Goal: Information Seeking & Learning: Learn about a topic

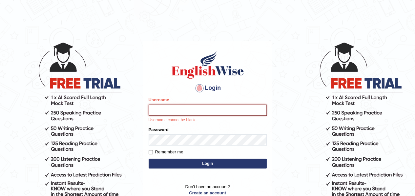
type input "samjoon"
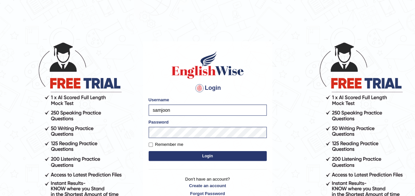
click at [222, 155] on button "Login" at bounding box center [208, 156] width 118 height 10
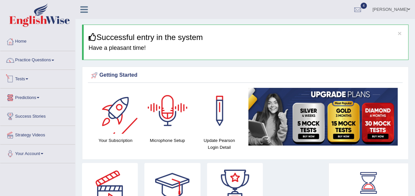
click at [28, 71] on link "Tests" at bounding box center [37, 78] width 75 height 16
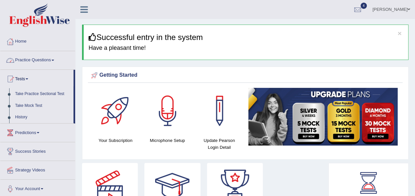
click at [37, 62] on link "Practice Questions" at bounding box center [37, 59] width 75 height 16
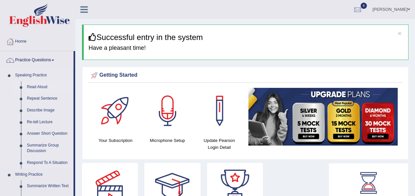
click at [44, 83] on link "Read Aloud" at bounding box center [49, 87] width 50 height 12
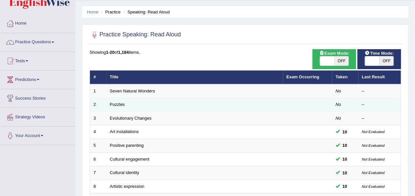
scroll to position [18, 0]
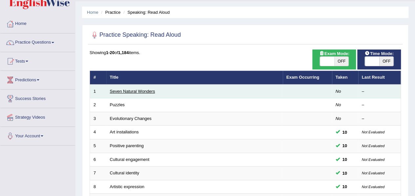
click at [149, 91] on link "Seven Natural Wonders" at bounding box center [132, 91] width 45 height 5
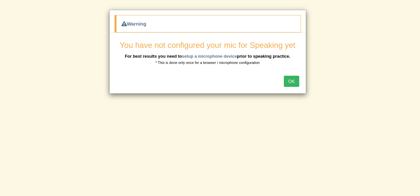
click at [296, 86] on button "OK" at bounding box center [291, 81] width 15 height 11
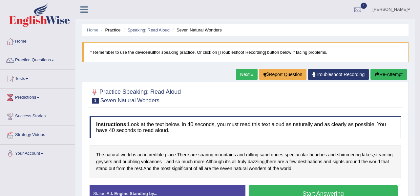
click at [296, 86] on body "Toggle navigation Home Practice Questions Speaking Practice Read Aloud Repeat S…" at bounding box center [210, 98] width 420 height 196
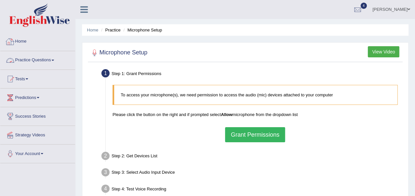
click at [38, 59] on link "Practice Questions" at bounding box center [37, 59] width 75 height 16
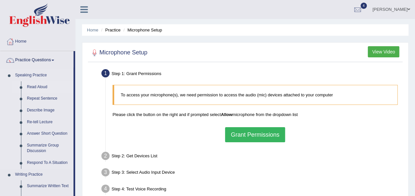
click at [44, 85] on link "Read Aloud" at bounding box center [49, 87] width 50 height 12
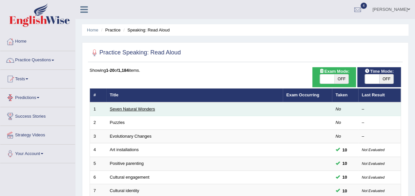
click at [135, 107] on link "Seven Natural Wonders" at bounding box center [132, 109] width 45 height 5
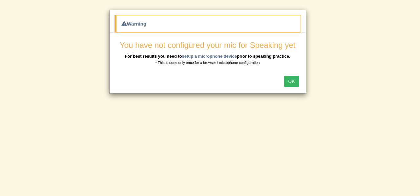
click at [292, 80] on button "OK" at bounding box center [291, 81] width 15 height 11
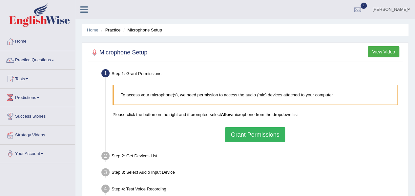
click at [261, 130] on button "Grant Permissions" at bounding box center [255, 134] width 60 height 15
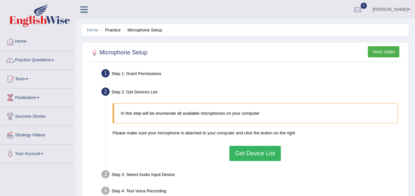
click at [253, 156] on button "Get Device List" at bounding box center [254, 153] width 51 height 15
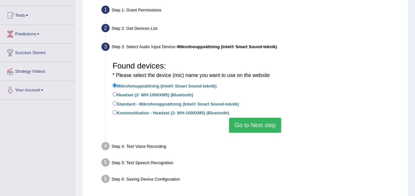
scroll to position [64, 0]
click at [260, 124] on button "Go to Next step" at bounding box center [255, 124] width 52 height 15
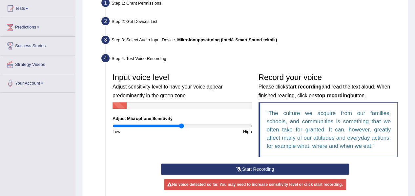
scroll to position [73, 0]
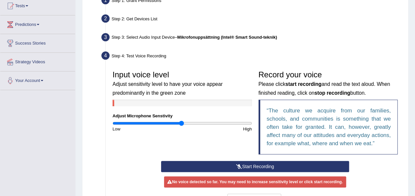
click at [250, 165] on button "Start Recording" at bounding box center [255, 166] width 188 height 11
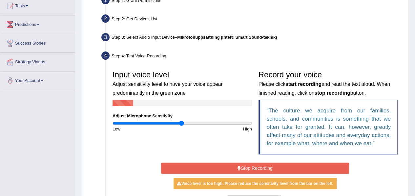
click at [250, 165] on button "Stop Recording" at bounding box center [255, 168] width 188 height 11
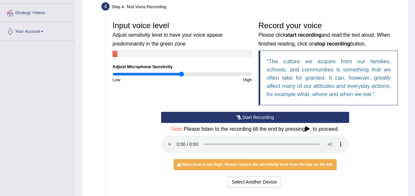
scroll to position [122, 0]
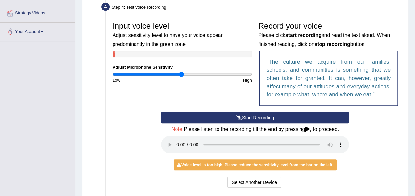
click at [252, 116] on button "Start Recording" at bounding box center [255, 117] width 188 height 11
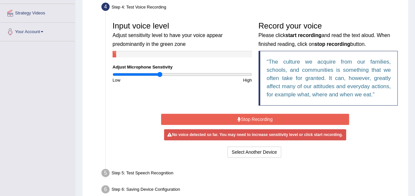
click at [160, 76] on input "range" at bounding box center [182, 74] width 139 height 5
type input "0.82"
click at [169, 75] on input "range" at bounding box center [182, 74] width 139 height 5
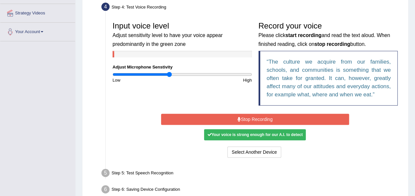
click at [235, 135] on div "Your voice is strong enough for our A.I. to detect" at bounding box center [255, 134] width 102 height 11
click at [243, 117] on button "Stop Recording" at bounding box center [255, 119] width 188 height 11
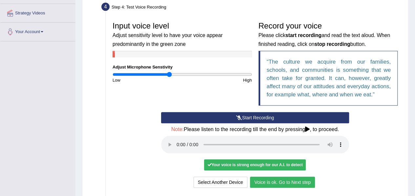
click at [302, 183] on button "Voice is ok. Go to Next step" at bounding box center [282, 182] width 65 height 11
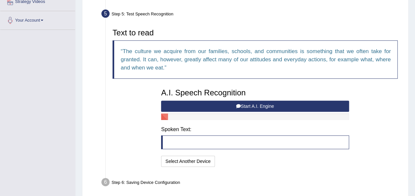
scroll to position [134, 0]
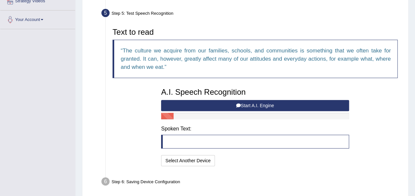
click at [287, 107] on button "Start A.I. Engine" at bounding box center [255, 105] width 188 height 11
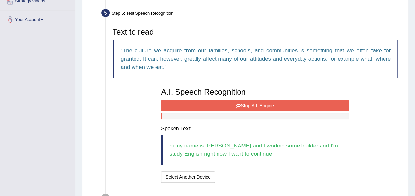
click at [287, 107] on button "Stop A.I. Engine" at bounding box center [255, 105] width 188 height 11
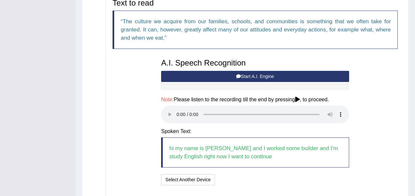
scroll to position [164, 0]
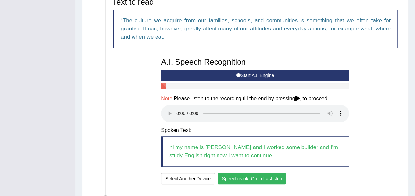
click at [254, 180] on button "Speech is ok. Go to Last step" at bounding box center [252, 178] width 69 height 11
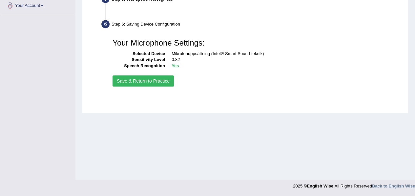
scroll to position [148, 0]
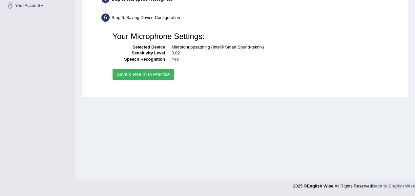
click at [160, 74] on button "Save & Return to Practice" at bounding box center [143, 74] width 61 height 11
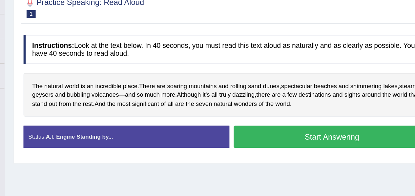
scroll to position [62, 0]
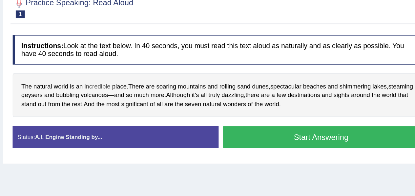
click at [154, 96] on span "incredible" at bounding box center [154, 99] width 20 height 7
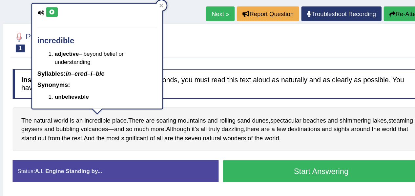
click at [117, 16] on icon at bounding box center [119, 17] width 5 height 4
click at [280, 100] on span "dunes" at bounding box center [277, 99] width 12 height 7
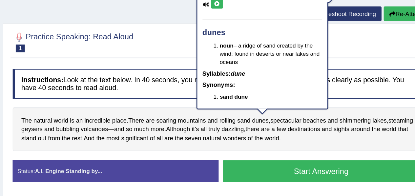
click at [244, 13] on button at bounding box center [244, 11] width 9 height 7
click at [244, 9] on icon at bounding box center [244, 11] width 5 height 4
click at [298, 100] on span "spectacular" at bounding box center [296, 99] width 24 height 7
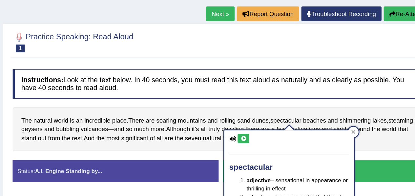
click at [268, 113] on button at bounding box center [264, 113] width 9 height 7
click at [264, 113] on icon at bounding box center [264, 113] width 5 height 4
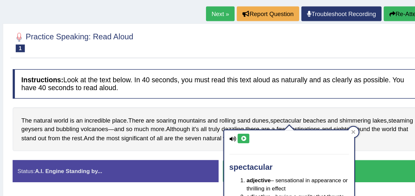
click at [263, 113] on icon at bounding box center [264, 113] width 5 height 4
click at [345, 105] on div at bounding box center [347, 108] width 8 height 8
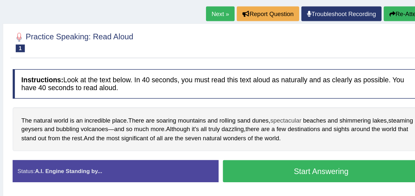
click at [301, 99] on span "spectacular" at bounding box center [296, 99] width 24 height 7
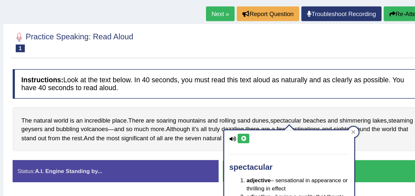
click at [265, 114] on button at bounding box center [264, 113] width 9 height 7
click at [372, 111] on div "The natural world is an incredible place . There are soaring mountains and roll…" at bounding box center [245, 106] width 311 height 33
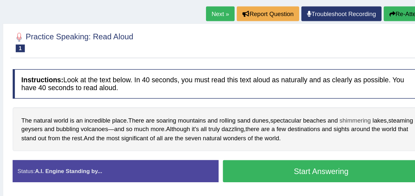
click at [351, 100] on span "shimmering" at bounding box center [349, 99] width 24 height 7
click at [351, 100] on body "Toggle navigation Home Practice Questions Speaking Practice Read Aloud Repeat S…" at bounding box center [207, 36] width 415 height 196
click at [351, 98] on span "shimmering" at bounding box center [349, 99] width 24 height 7
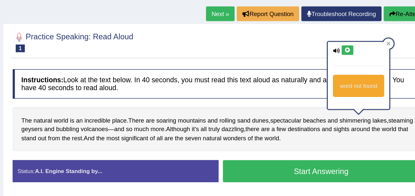
click at [343, 46] on icon at bounding box center [342, 46] width 5 height 4
click at [261, 83] on div "Instructions: Look at the text below. In 40 seconds, you must read this text al…" at bounding box center [245, 105] width 315 height 97
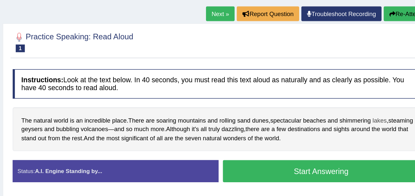
click at [370, 98] on span "lakes" at bounding box center [367, 99] width 11 height 7
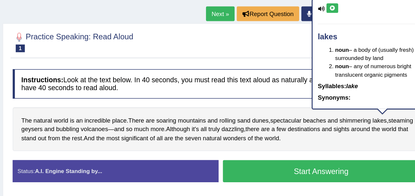
click at [330, 12] on icon at bounding box center [331, 14] width 5 height 4
click at [374, 103] on span "steaming" at bounding box center [383, 99] width 19 height 7
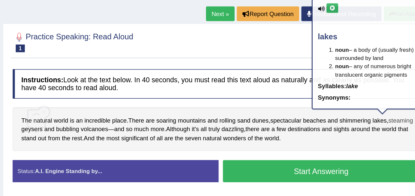
click at [374, 103] on span "steaming" at bounding box center [383, 99] width 19 height 7
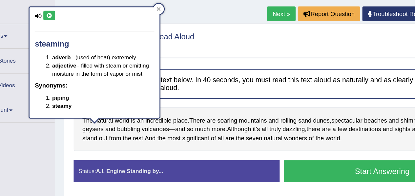
click at [71, 21] on icon at bounding box center [71, 20] width 5 height 4
click at [71, 19] on icon at bounding box center [71, 20] width 5 height 4
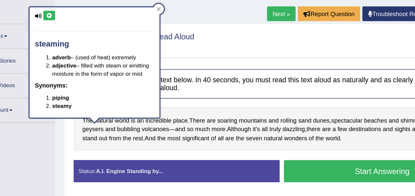
click at [71, 19] on icon at bounding box center [71, 20] width 5 height 4
click at [112, 106] on span "geysers" at bounding box center [104, 106] width 16 height 7
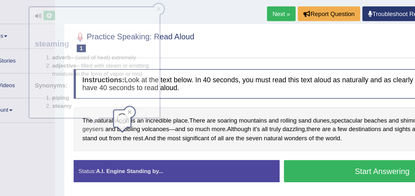
click at [112, 106] on span "geysers" at bounding box center [104, 106] width 16 height 7
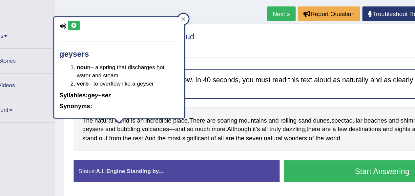
click at [91, 27] on icon at bounding box center [89, 28] width 5 height 4
click at [140, 106] on span "bubbling" at bounding box center [130, 106] width 17 height 7
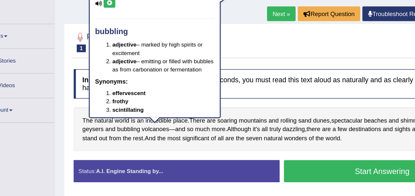
click at [117, 10] on icon at bounding box center [116, 11] width 5 height 4
click at [250, 90] on div "The natural world is an incredible place . There are soaring mountains and roll…" at bounding box center [245, 106] width 311 height 33
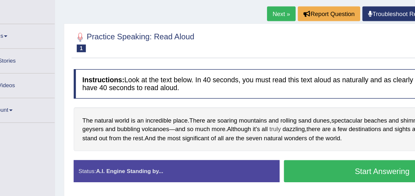
click at [246, 107] on span "truly" at bounding box center [242, 106] width 9 height 7
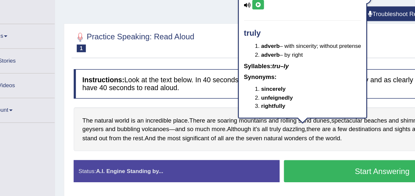
click at [255, 100] on div "truly adverb – with sincerity; without pretense adverb – by right Syllables: tr…" at bounding box center [263, 53] width 98 height 97
click at [264, 106] on span "dazzling" at bounding box center [256, 106] width 17 height 7
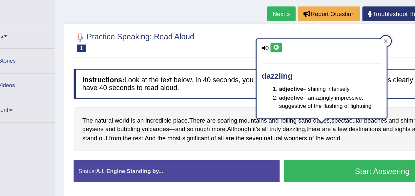
click at [244, 44] on icon at bounding box center [242, 44] width 5 height 4
click at [274, 120] on div "The natural world is an incredible place . There are soaring mountains and roll…" at bounding box center [245, 106] width 311 height 33
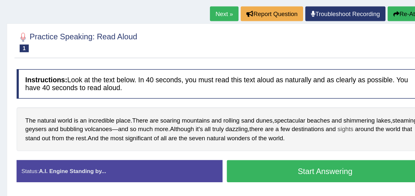
click at [344, 107] on span "sights" at bounding box center [338, 106] width 12 height 7
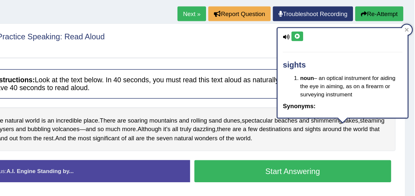
click at [326, 36] on icon at bounding box center [326, 36] width 5 height 4
click at [334, 114] on div "The natural world is an incredible place . There are soaring mountains and roll…" at bounding box center [245, 106] width 311 height 33
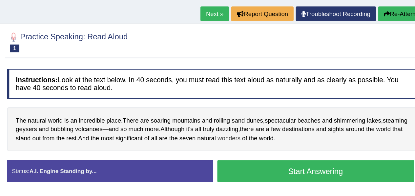
click at [266, 114] on span "wonders" at bounding box center [257, 113] width 17 height 7
click at [283, 114] on body "Toggle navigation Home Practice Questions Speaking Practice Read Aloud Repeat S…" at bounding box center [207, 36] width 415 height 196
click at [266, 112] on span "wonders" at bounding box center [257, 113] width 17 height 7
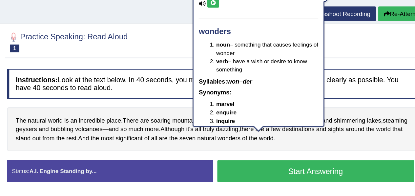
click at [334, 113] on div "The natural world is an incredible place . There are soaring mountains and roll…" at bounding box center [245, 106] width 311 height 33
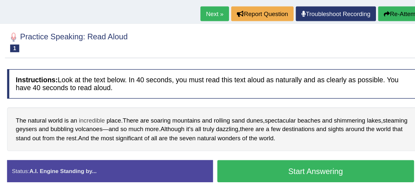
click at [154, 100] on span "incredible" at bounding box center [154, 99] width 20 height 7
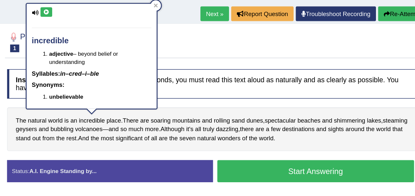
drag, startPoint x: 154, startPoint y: 100, endPoint x: 168, endPoint y: 58, distance: 44.2
click at [168, 58] on body "Toggle navigation Home Practice Questions Speaking Practice Read Aloud Repeat S…" at bounding box center [207, 36] width 415 height 196
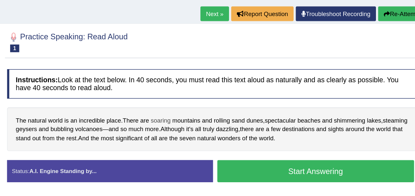
click at [209, 98] on span "soaring" at bounding box center [205, 99] width 15 height 7
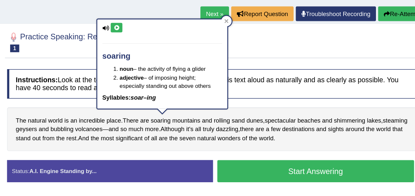
click at [170, 30] on icon at bounding box center [172, 29] width 5 height 4
click at [265, 90] on div "The natural world is an incredible place . There are soaring mountains and roll…" at bounding box center [245, 106] width 311 height 33
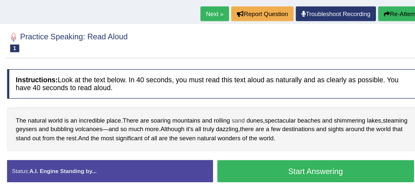
click at [268, 99] on span "sand" at bounding box center [264, 99] width 10 height 7
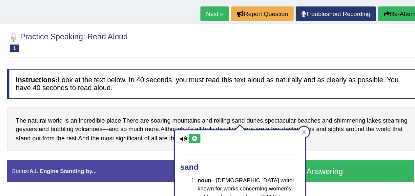
click at [230, 111] on icon at bounding box center [231, 113] width 5 height 4
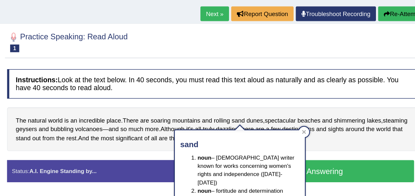
scroll to position [0, 0]
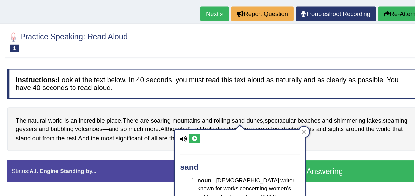
click at [230, 111] on icon at bounding box center [231, 113] width 5 height 4
click at [269, 81] on h4 "Instructions: Look at the text below. In 40 seconds, you must read this text al…" at bounding box center [245, 72] width 311 height 22
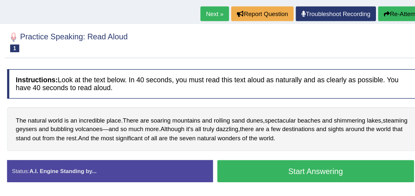
click at [280, 81] on h4 "Instructions: Look at the text below. In 40 seconds, you must read this text al…" at bounding box center [245, 72] width 311 height 22
click at [300, 97] on span "spectacular" at bounding box center [296, 99] width 24 height 7
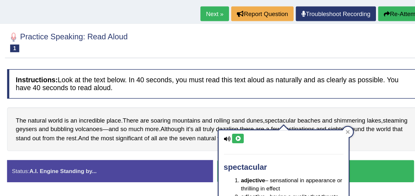
click at [265, 114] on icon at bounding box center [264, 113] width 5 height 4
click at [265, 112] on icon at bounding box center [264, 113] width 5 height 4
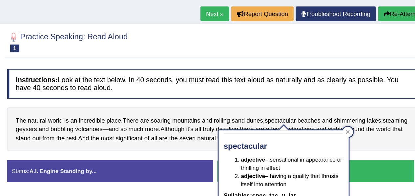
scroll to position [17, 0]
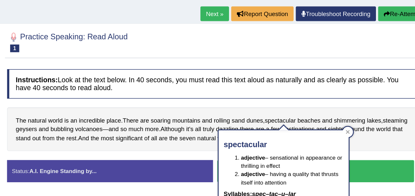
click at [303, 84] on div "Instructions: Look at the text below. In 40 seconds, you must read this text al…" at bounding box center [245, 105] width 315 height 97
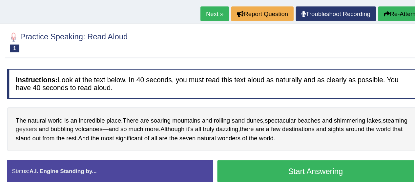
click at [112, 105] on span "geysers" at bounding box center [104, 106] width 16 height 7
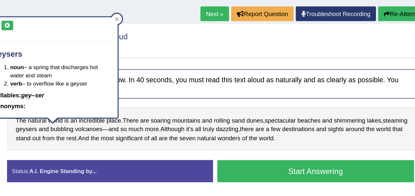
click at [91, 28] on icon at bounding box center [89, 28] width 5 height 4
drag, startPoint x: 91, startPoint y: 28, endPoint x: 167, endPoint y: 130, distance: 127.4
click at [167, 130] on body "Toggle navigation Home Practice Questions Speaking Practice Read Aloud Repeat S…" at bounding box center [207, 36] width 415 height 196
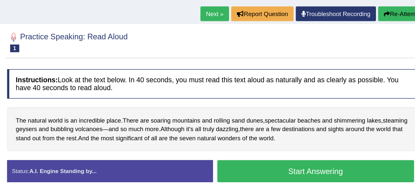
click at [177, 123] on div "Instructions: Look at the text below. In 40 seconds, you must read this text al…" at bounding box center [245, 105] width 315 height 97
click at [268, 140] on button "Start Answering" at bounding box center [323, 138] width 149 height 17
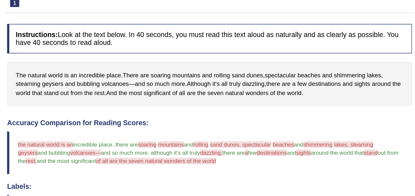
scroll to position [103, 0]
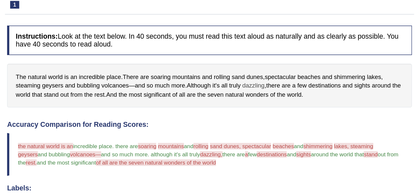
click at [278, 64] on span "dazzling" at bounding box center [276, 64] width 17 height 7
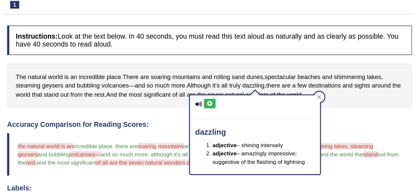
click at [244, 75] on button at bounding box center [242, 78] width 9 height 7
click at [322, 72] on div at bounding box center [326, 74] width 8 height 8
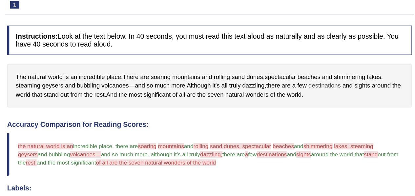
click at [333, 65] on span "destinations" at bounding box center [330, 64] width 25 height 7
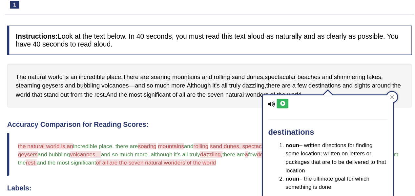
click at [296, 81] on button at bounding box center [298, 78] width 9 height 7
click at [250, 92] on h4 "Accuracy Comparison for Reading Scores:" at bounding box center [243, 95] width 306 height 6
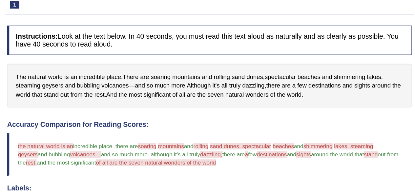
click at [250, 92] on h4 "Accuracy Comparison for Reading Scores:" at bounding box center [243, 95] width 306 height 6
click at [303, 57] on span "spectacular" at bounding box center [296, 58] width 24 height 7
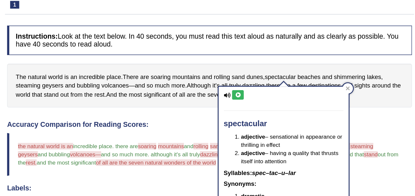
click at [263, 73] on button at bounding box center [264, 71] width 9 height 7
click at [345, 64] on div at bounding box center [347, 67] width 8 height 8
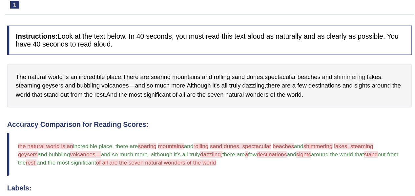
click at [350, 57] on span "shimmering" at bounding box center [349, 58] width 24 height 7
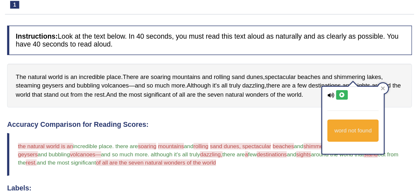
click at [343, 70] on icon at bounding box center [342, 72] width 5 height 4
click at [301, 78] on div "The natural world is an incredible place . There are soaring mountains and roll…" at bounding box center [243, 64] width 306 height 33
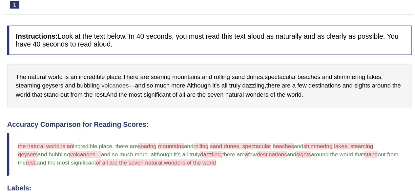
click at [174, 66] on span "volcanoes" at bounding box center [171, 64] width 21 height 7
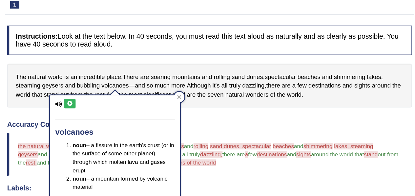
click at [137, 79] on icon at bounding box center [136, 78] width 5 height 4
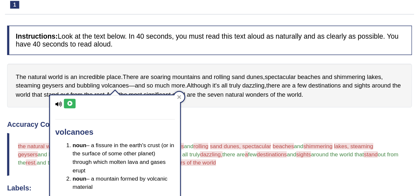
click at [137, 79] on icon at bounding box center [136, 78] width 5 height 4
click at [126, 65] on span "geysers" at bounding box center [124, 64] width 16 height 7
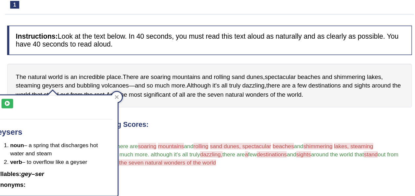
click at [89, 77] on icon at bounding box center [89, 78] width 5 height 4
click at [276, 128] on blockquote "the natural world is an incredible place . there are soaring some mountains rol…" at bounding box center [243, 117] width 306 height 32
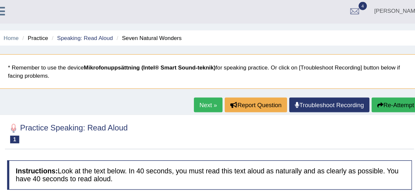
scroll to position [0, 0]
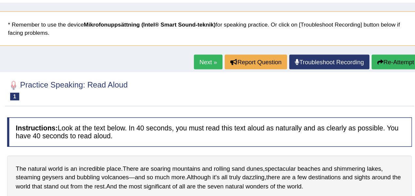
click at [387, 76] on button "Re-Attempt" at bounding box center [383, 80] width 36 height 11
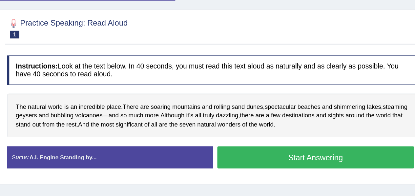
scroll to position [88, 0]
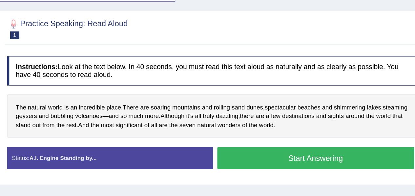
click at [334, 116] on button "Start Answering" at bounding box center [323, 120] width 149 height 17
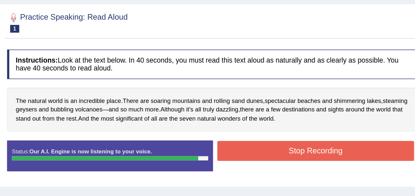
click at [334, 116] on button "Stop Recording" at bounding box center [323, 114] width 149 height 15
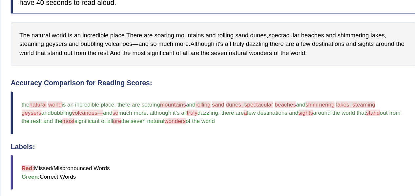
scroll to position [138, 0]
click at [113, 27] on span "natural" at bounding box center [112, 27] width 14 height 7
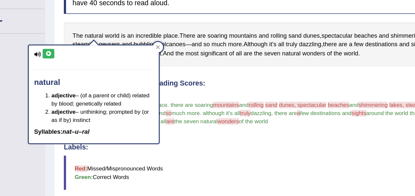
click at [77, 39] on icon at bounding box center [77, 41] width 5 height 4
click at [210, 50] on div "Instructions: Look at the text below. In 40 seconds, you must read this text al…" at bounding box center [243, 140] width 310 height 310
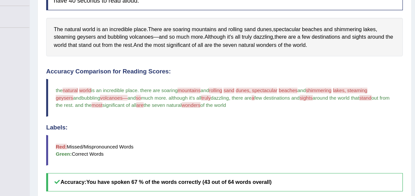
scroll to position [139, 0]
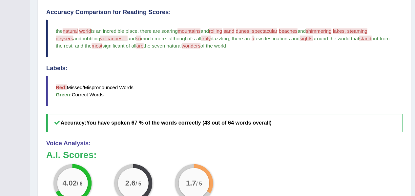
click at [206, 143] on div "Instructions: Look at the text below. In 40 seconds, you must read this text al…" at bounding box center [243, 115] width 310 height 310
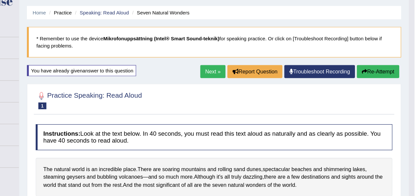
scroll to position [0, 0]
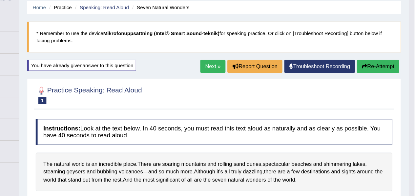
click at [240, 80] on link "Next »" at bounding box center [242, 80] width 22 height 11
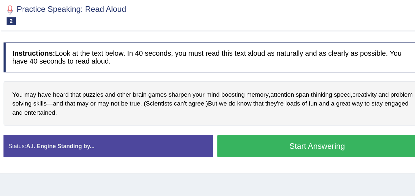
scroll to position [42, 0]
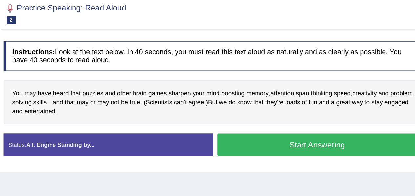
click at [108, 118] on span "may" at bounding box center [109, 119] width 9 height 7
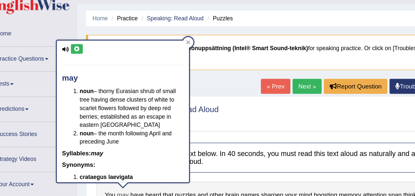
scroll to position [16, 0]
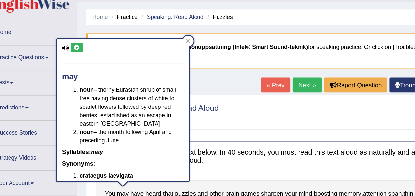
click at [73, 37] on icon at bounding box center [75, 36] width 5 height 4
click at [78, 37] on button at bounding box center [75, 36] width 9 height 7
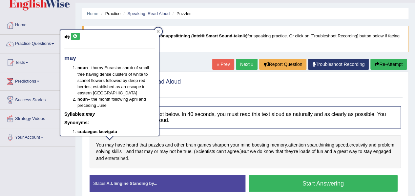
click at [128, 160] on span "entertained" at bounding box center [116, 158] width 23 height 7
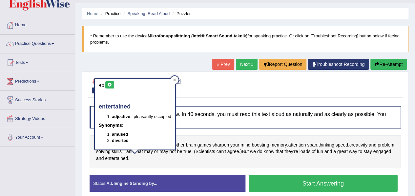
click at [110, 85] on icon at bounding box center [109, 85] width 5 height 4
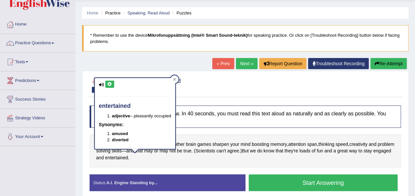
scroll to position [18, 0]
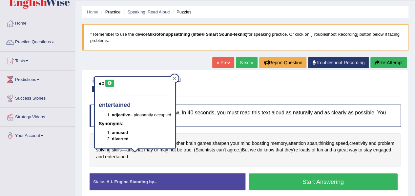
click at [176, 77] on icon at bounding box center [174, 78] width 3 height 3
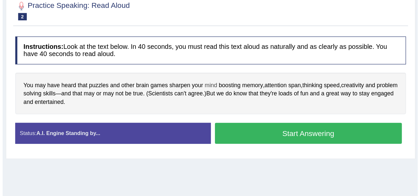
scroll to position [62, 0]
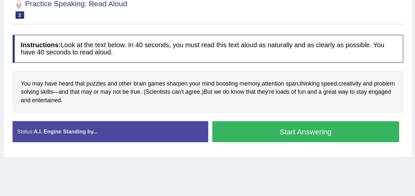
click at [276, 134] on button "Start Answering" at bounding box center [323, 138] width 149 height 17
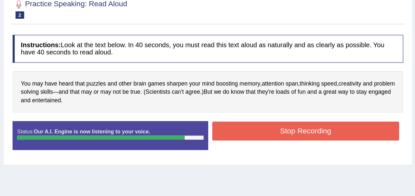
click at [276, 134] on button "Stop Recording" at bounding box center [323, 137] width 149 height 15
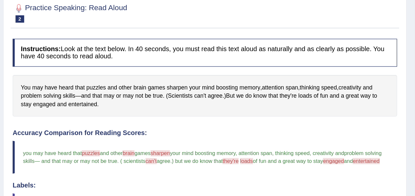
scroll to position [77, 0]
click at [118, 96] on span "engaged" at bounding box center [115, 98] width 18 height 7
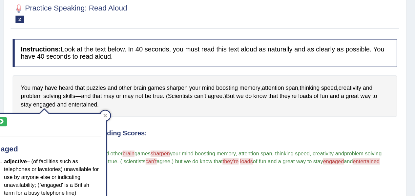
click at [82, 114] on button at bounding box center [80, 111] width 9 height 7
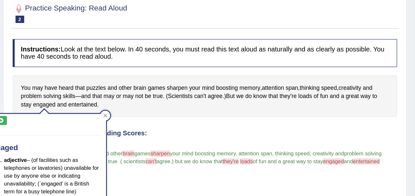
click at [82, 109] on icon at bounding box center [80, 111] width 5 height 4
click at [247, 114] on div "Created with Highcharts 7.1.2 Great Too slow Too fast Time Speech pace meter: 0…" at bounding box center [321, 114] width 156 height 0
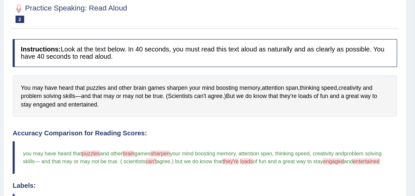
scroll to position [0, 0]
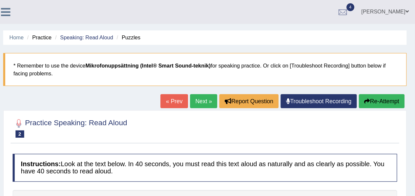
click at [82, 14] on div at bounding box center [86, 7] width 23 height 14
click at [83, 8] on icon at bounding box center [84, 9] width 8 height 9
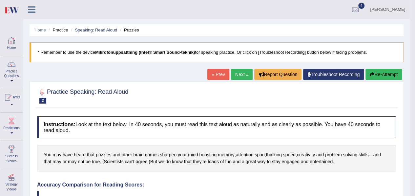
click at [17, 41] on link "Home" at bounding box center [11, 42] width 22 height 21
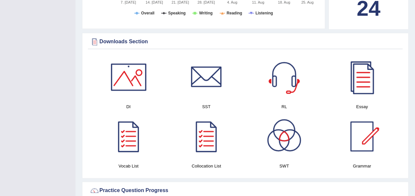
scroll to position [298, 0]
click at [129, 82] on div at bounding box center [129, 77] width 46 height 46
click at [218, 137] on div at bounding box center [206, 136] width 46 height 46
